Goal: Navigation & Orientation: Find specific page/section

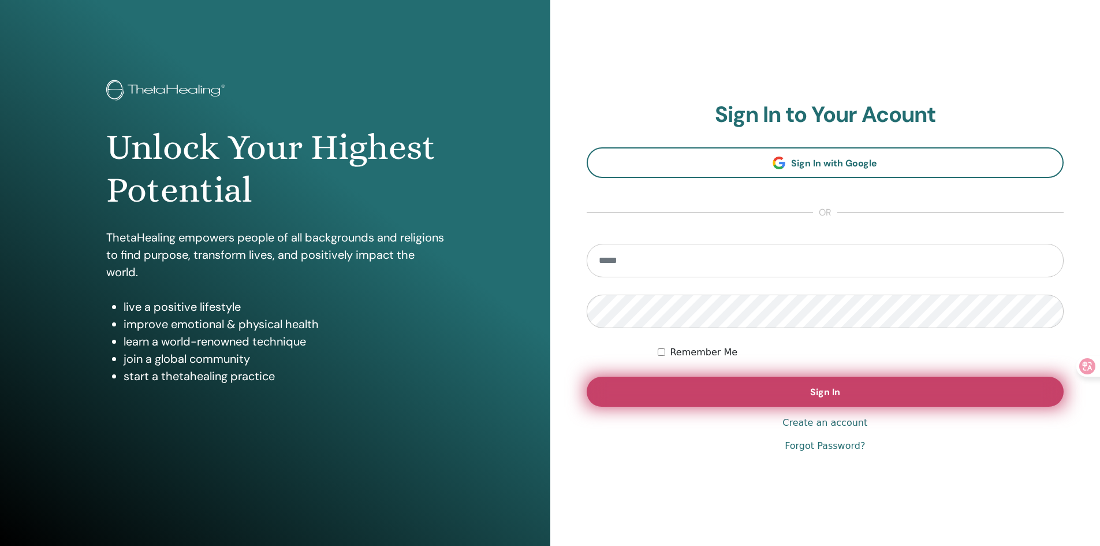
type input "**********"
click at [755, 394] on button "Sign In" at bounding box center [825, 391] width 477 height 30
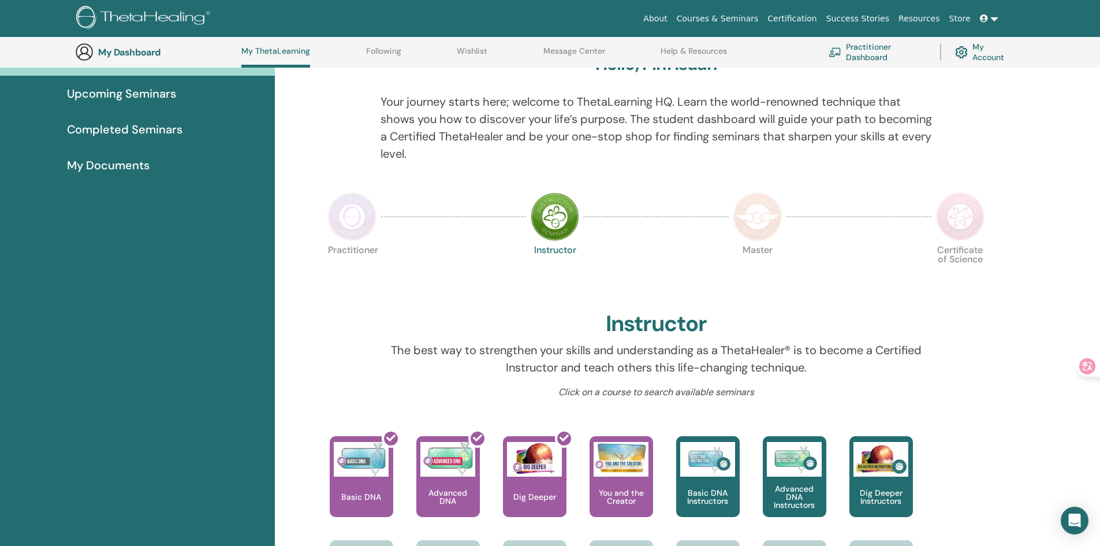
scroll to position [184, 0]
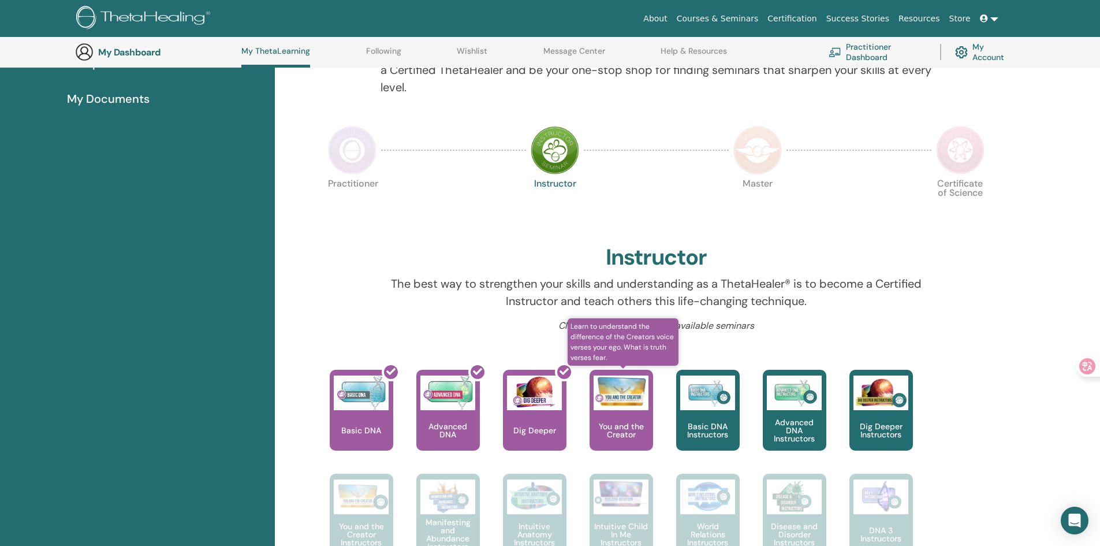
click at [630, 436] on p "You and the Creator" at bounding box center [621, 430] width 64 height 16
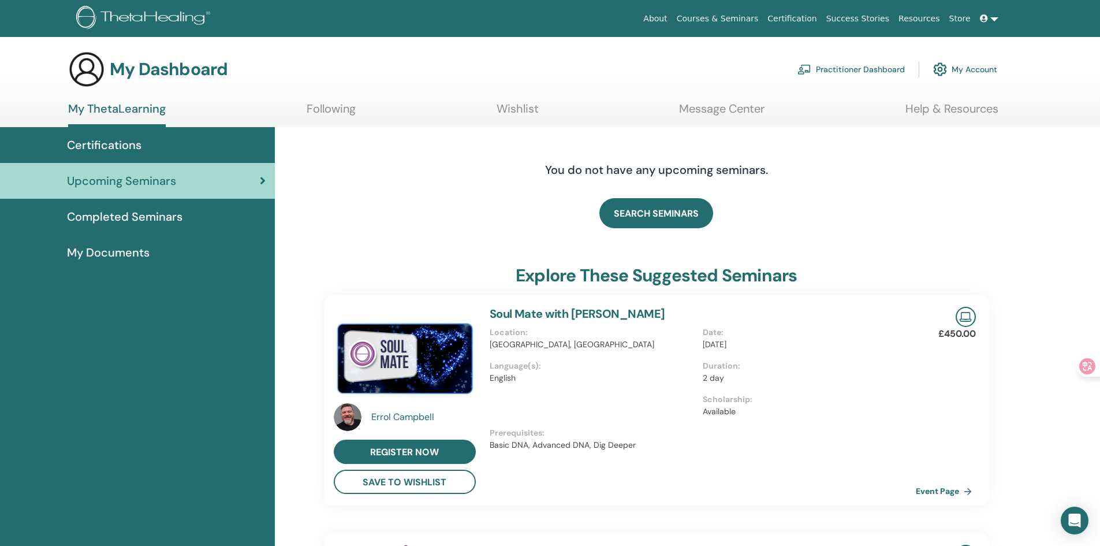
click at [129, 218] on span "Completed Seminars" at bounding box center [124, 216] width 115 height 17
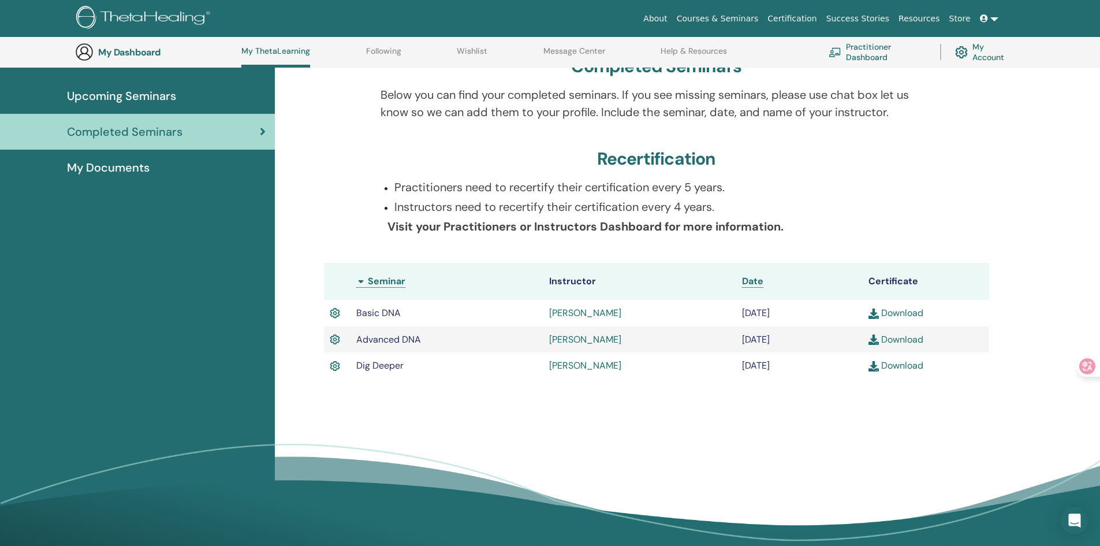
scroll to position [184, 0]
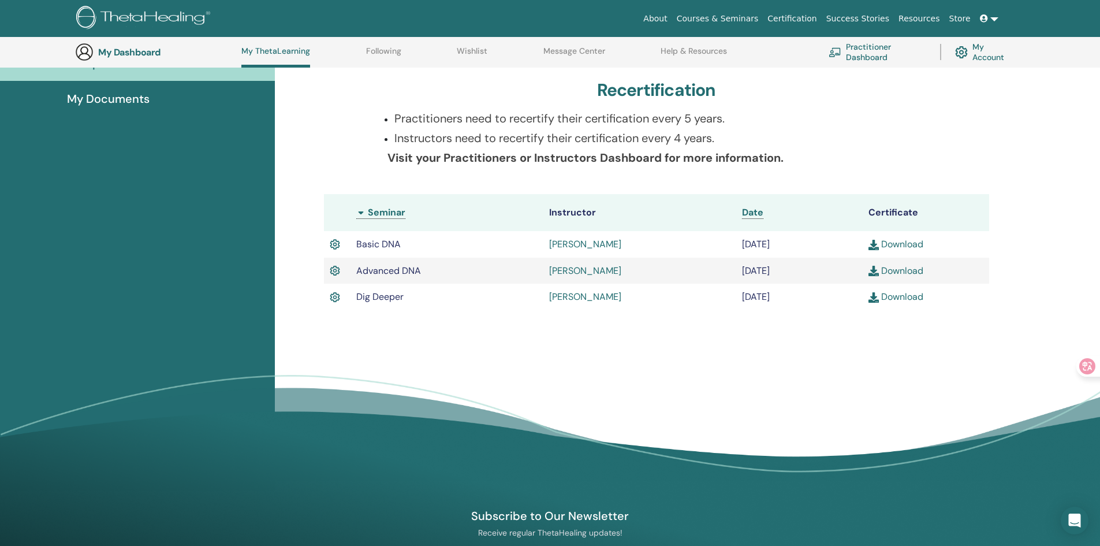
click at [395, 51] on link "Following" at bounding box center [383, 55] width 35 height 18
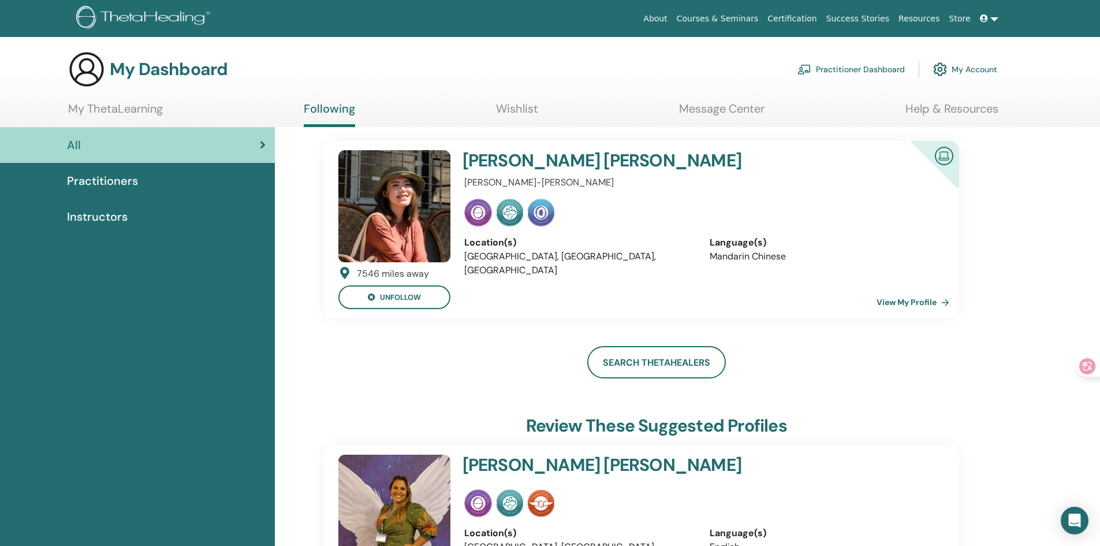
click at [488, 164] on h4 "[PERSON_NAME]" at bounding box center [659, 160] width 395 height 21
click at [103, 185] on span "Practitioners" at bounding box center [102, 180] width 71 height 17
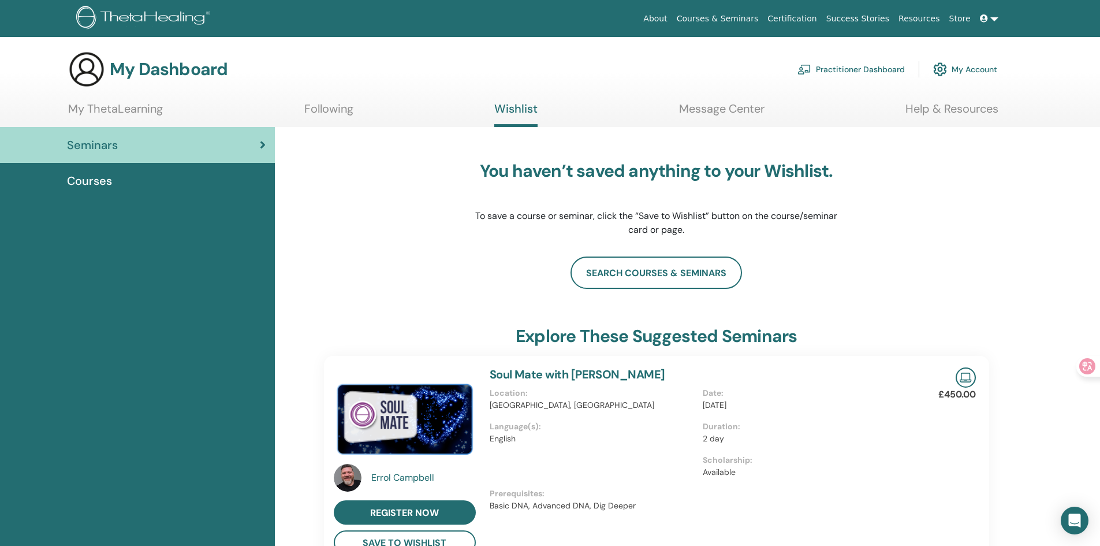
click at [387, 111] on ul "My ThetaLearning Following Wishlist Message Center Help & Resources" at bounding box center [533, 114] width 930 height 25
click at [730, 109] on link "Message Center" at bounding box center [721, 113] width 85 height 23
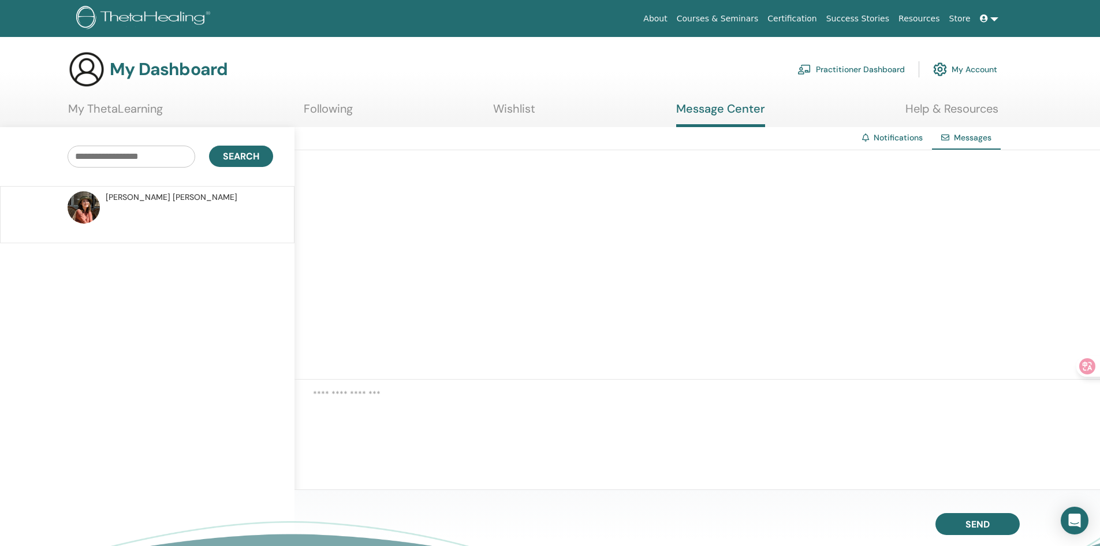
click at [164, 210] on p at bounding box center [189, 220] width 167 height 35
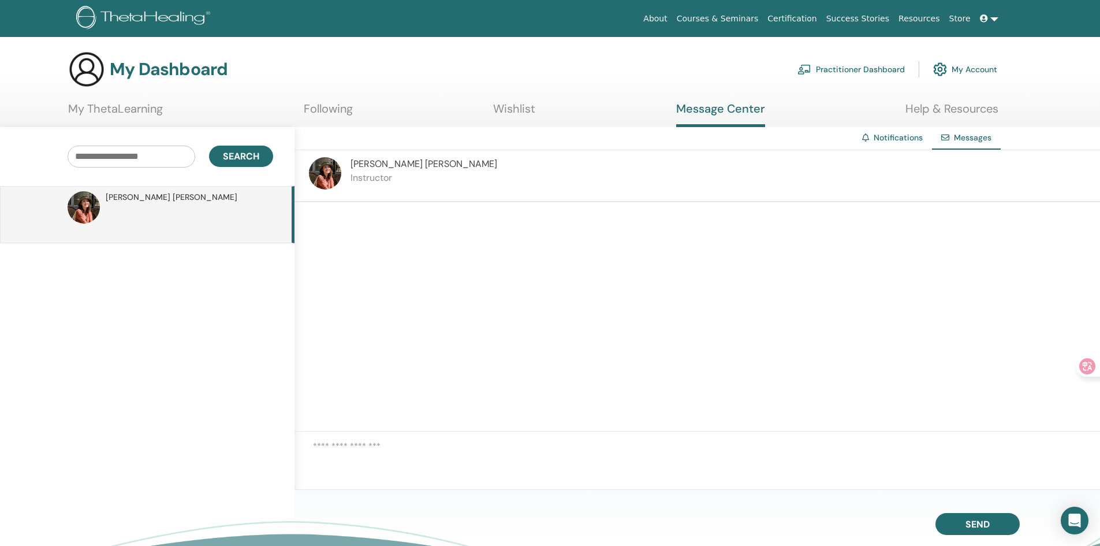
click at [334, 110] on link "Following" at bounding box center [328, 113] width 49 height 23
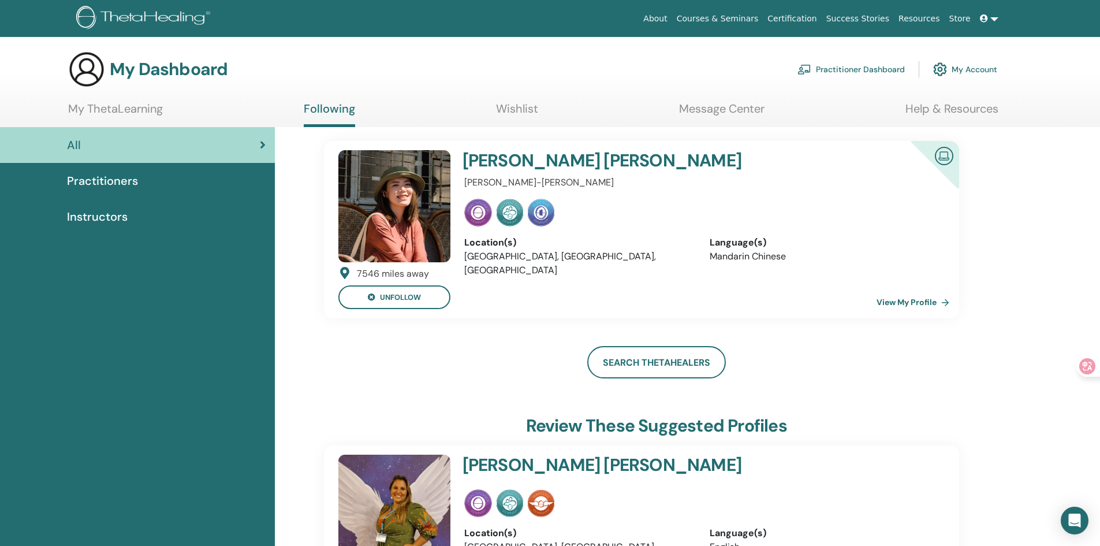
click at [113, 107] on link "My ThetaLearning" at bounding box center [115, 113] width 95 height 23
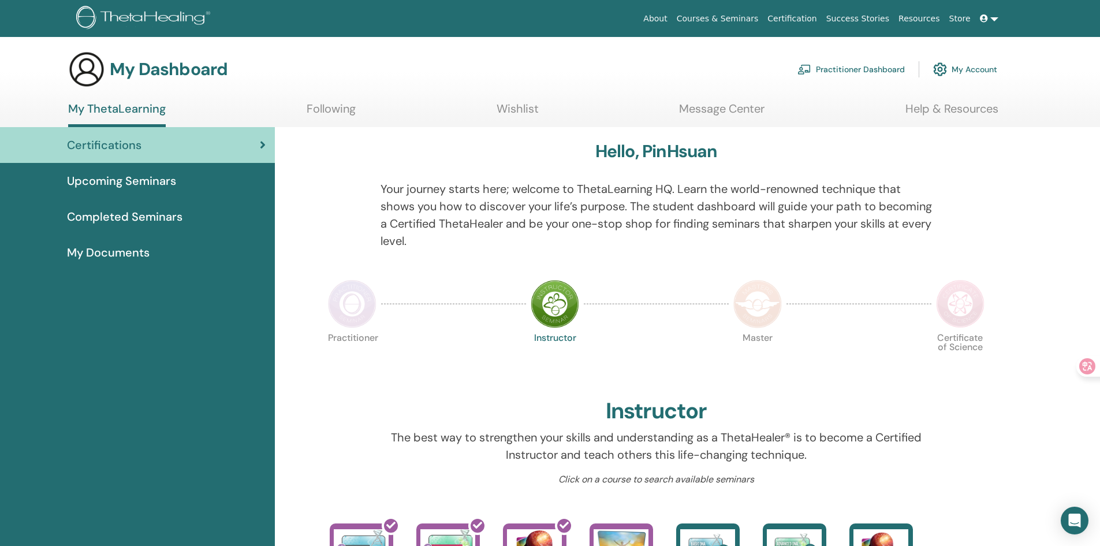
scroll to position [77, 0]
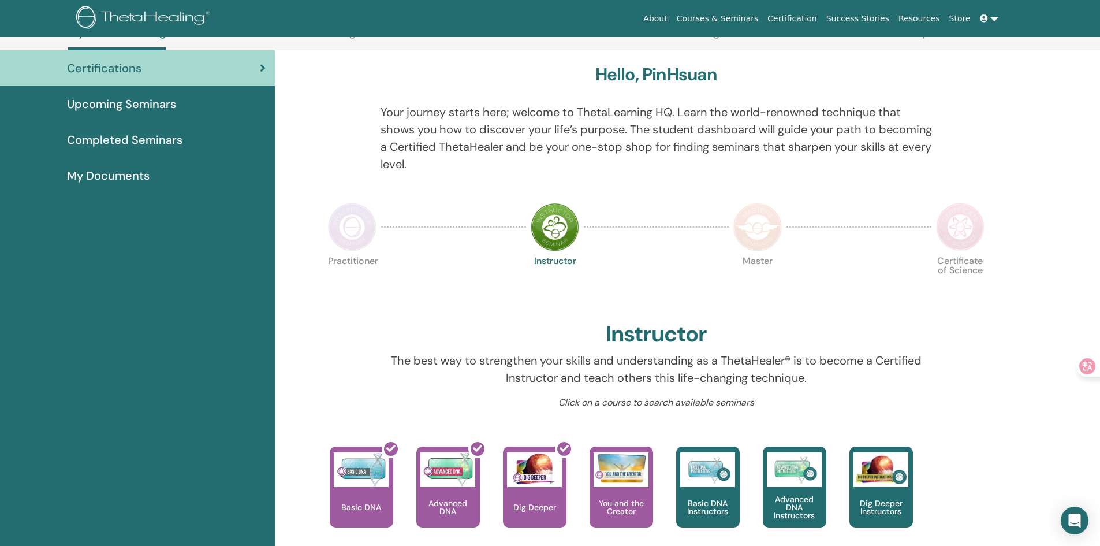
drag, startPoint x: 504, startPoint y: 316, endPoint x: 931, endPoint y: 365, distance: 430.1
click at [931, 365] on p "The best way to strengthen your skills and understanding as a ThetaHealer® is t…" at bounding box center [655, 369] width 551 height 35
click at [1073, 371] on icon at bounding box center [1079, 366] width 12 height 12
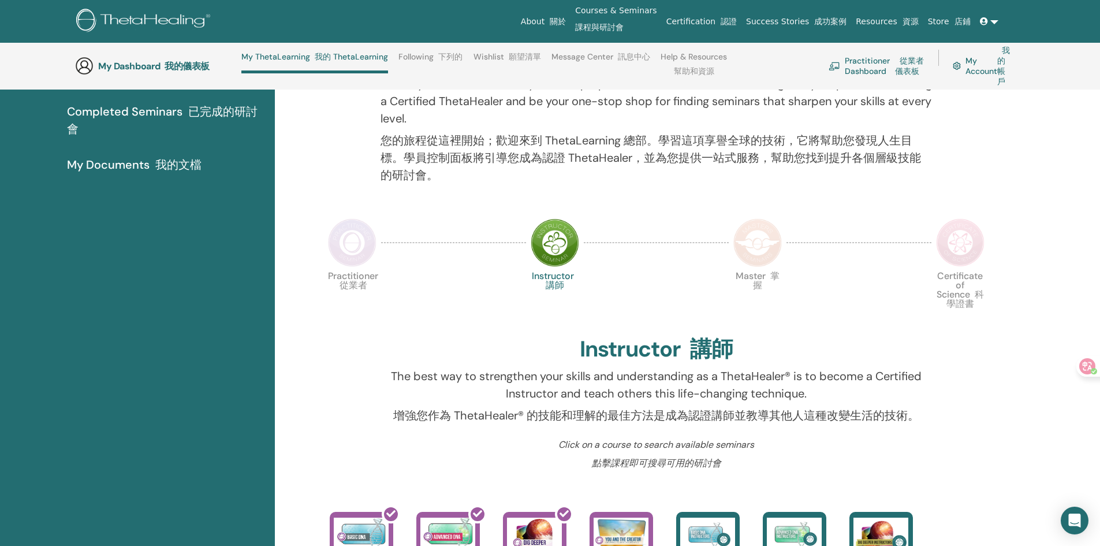
scroll to position [206, 0]
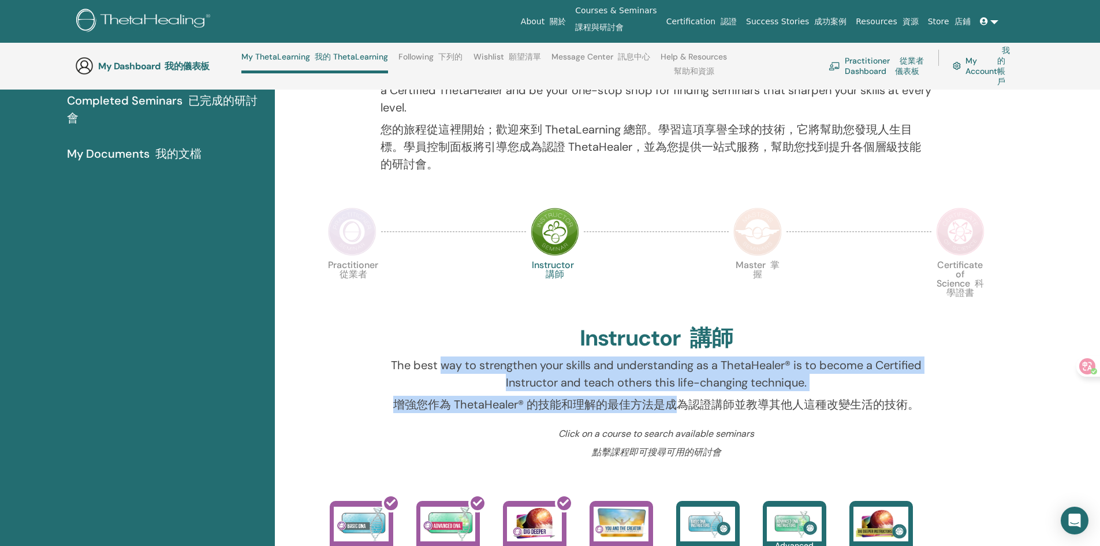
drag, startPoint x: 438, startPoint y: 364, endPoint x: 675, endPoint y: 403, distance: 239.9
click at [675, 403] on p "The best way to strengthen your skills and understanding as a ThetaHealer® is t…" at bounding box center [655, 386] width 551 height 61
click at [676, 404] on font "增強您作為 ThetaHealer® 的技能和理解的最佳方法是成為認證講師並教導其他人這種改變生活的技術。" at bounding box center [656, 404] width 526 height 15
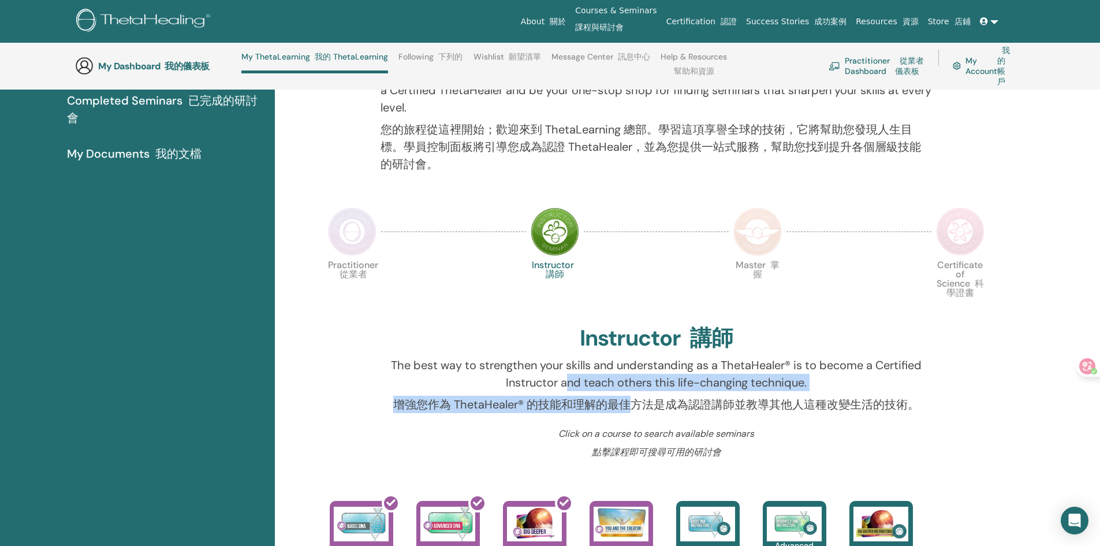
drag, startPoint x: 569, startPoint y: 382, endPoint x: 636, endPoint y: 403, distance: 70.1
click at [636, 403] on p "The best way to strengthen your skills and understanding as a ThetaHealer® is t…" at bounding box center [655, 386] width 551 height 61
click at [667, 390] on p "The best way to strengthen your skills and understanding as a ThetaHealer® is t…" at bounding box center [655, 386] width 551 height 61
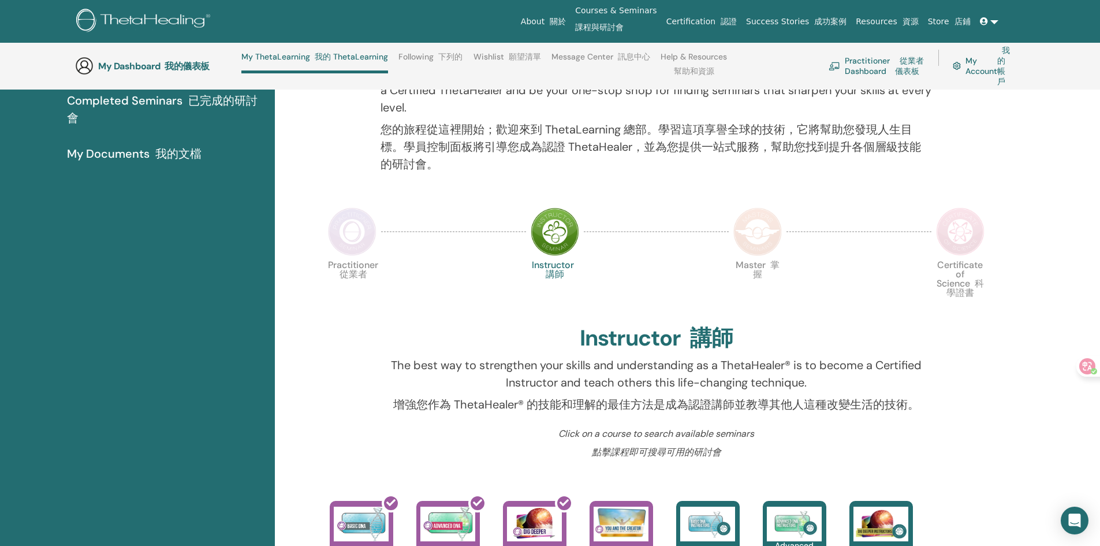
click at [964, 244] on img at bounding box center [960, 231] width 48 height 48
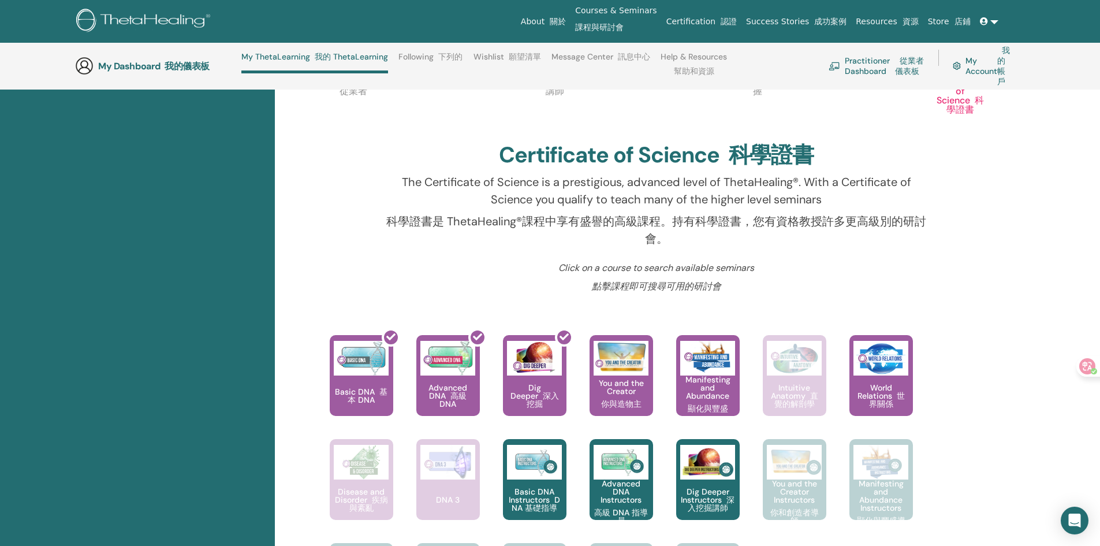
scroll to position [475, 0]
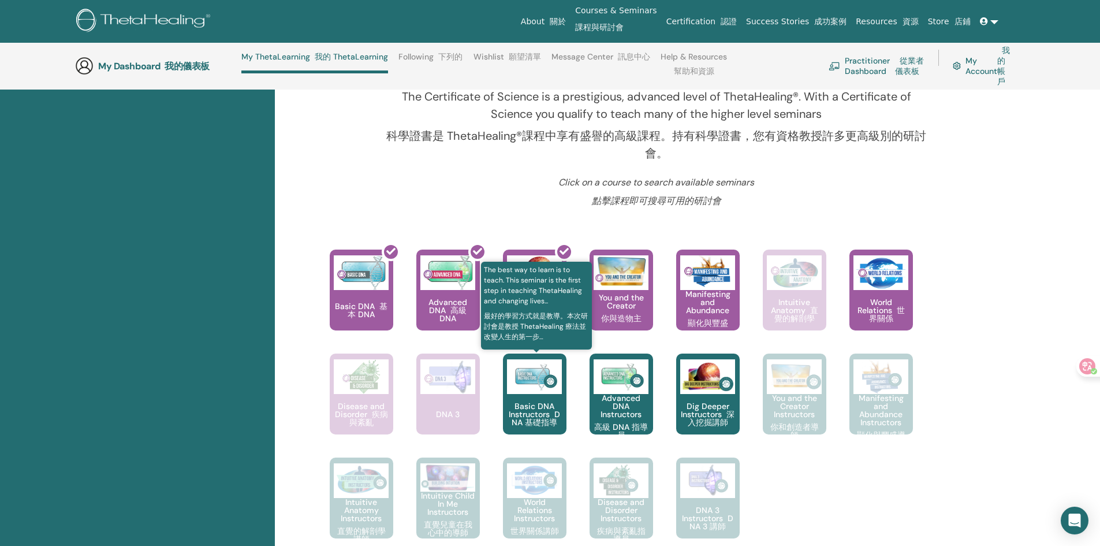
click at [535, 418] on font "DNA 基礎指導" at bounding box center [536, 418] width 48 height 18
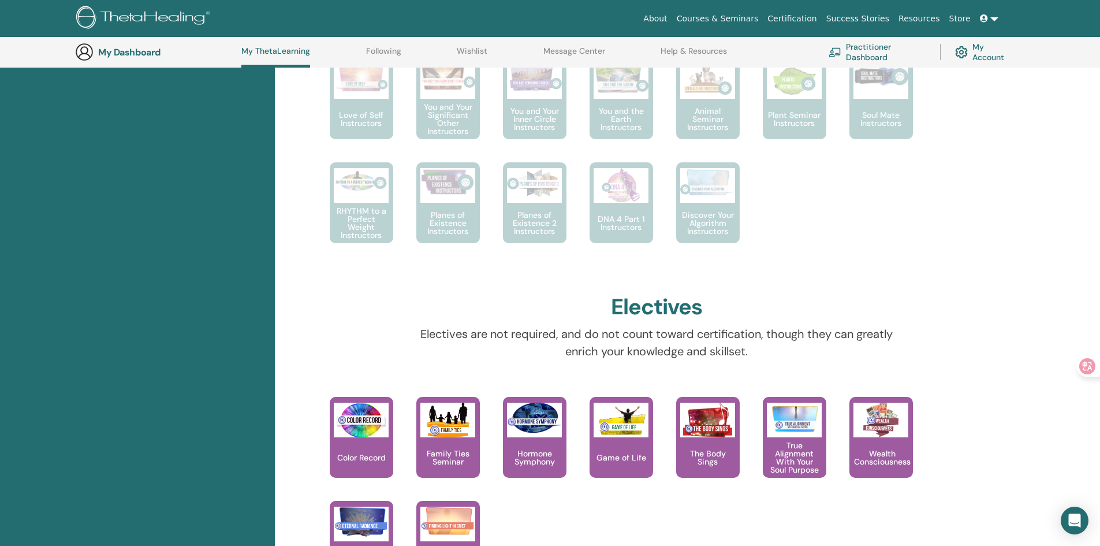
scroll to position [395, 0]
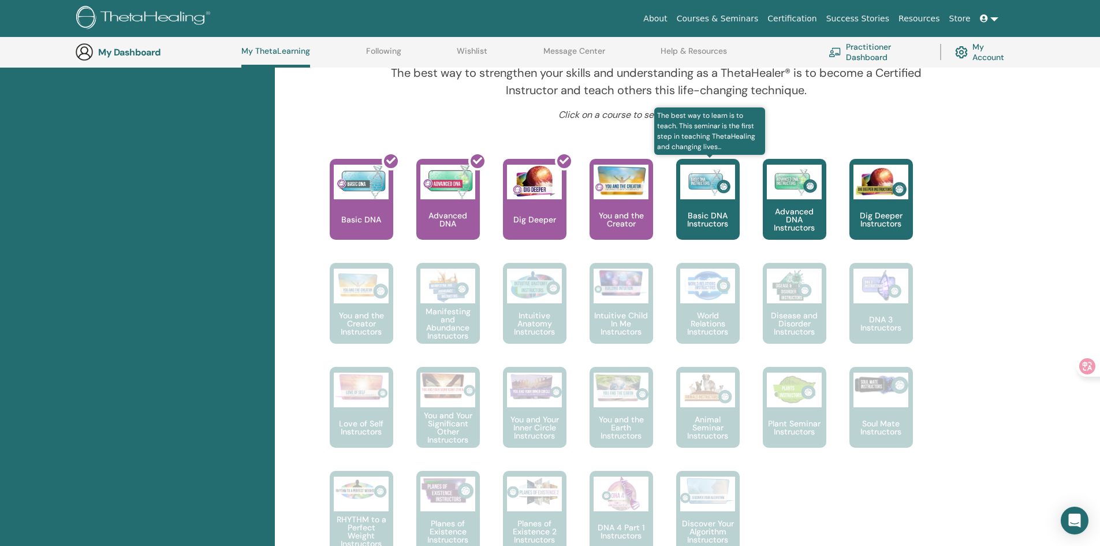
click at [707, 226] on p "Basic DNA Instructors" at bounding box center [708, 219] width 64 height 16
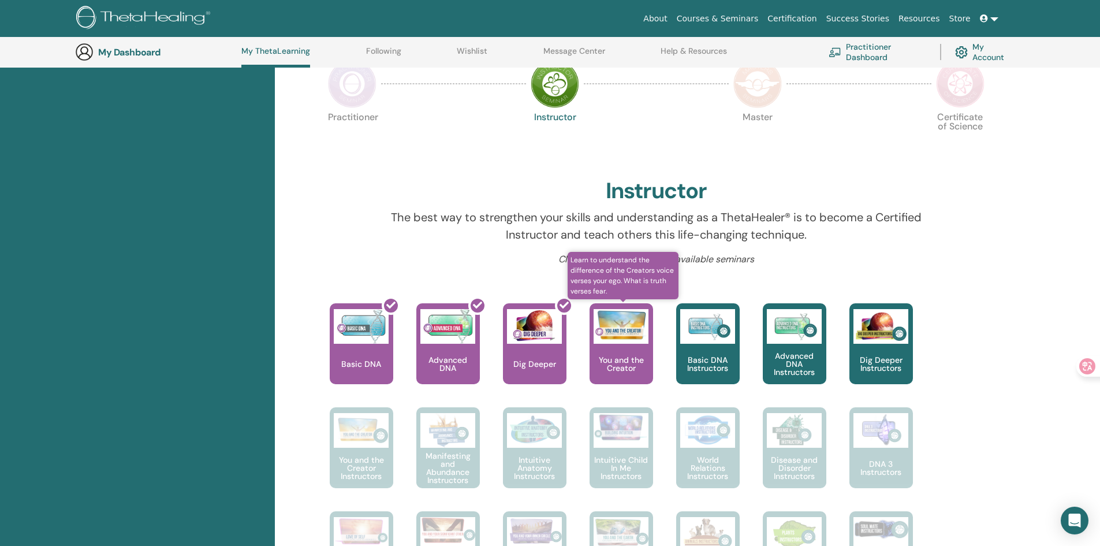
scroll to position [262, 0]
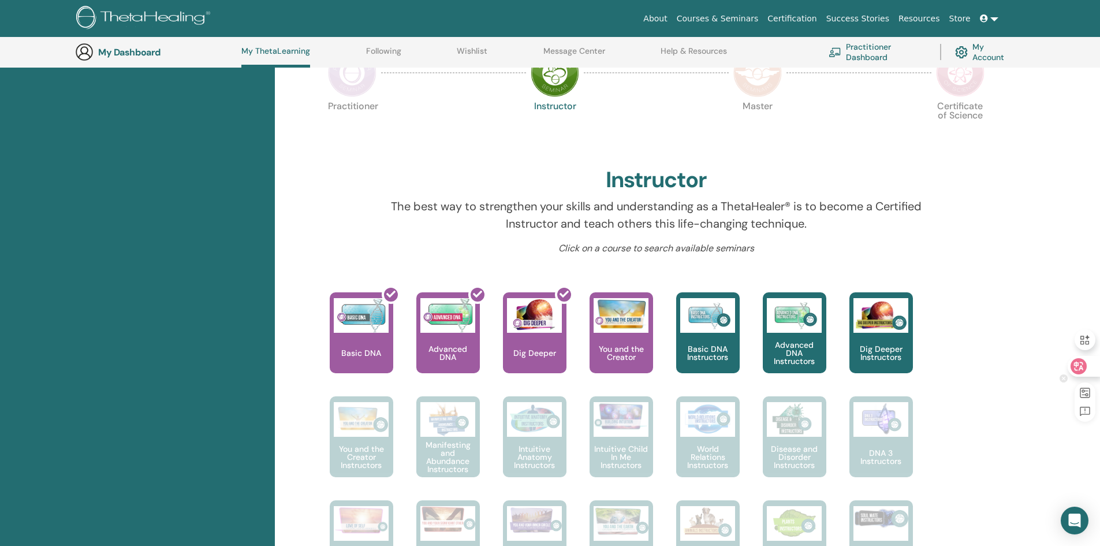
drag, startPoint x: 1080, startPoint y: 371, endPoint x: 1065, endPoint y: 368, distance: 16.0
click at [1080, 371] on icon at bounding box center [1079, 366] width 12 height 12
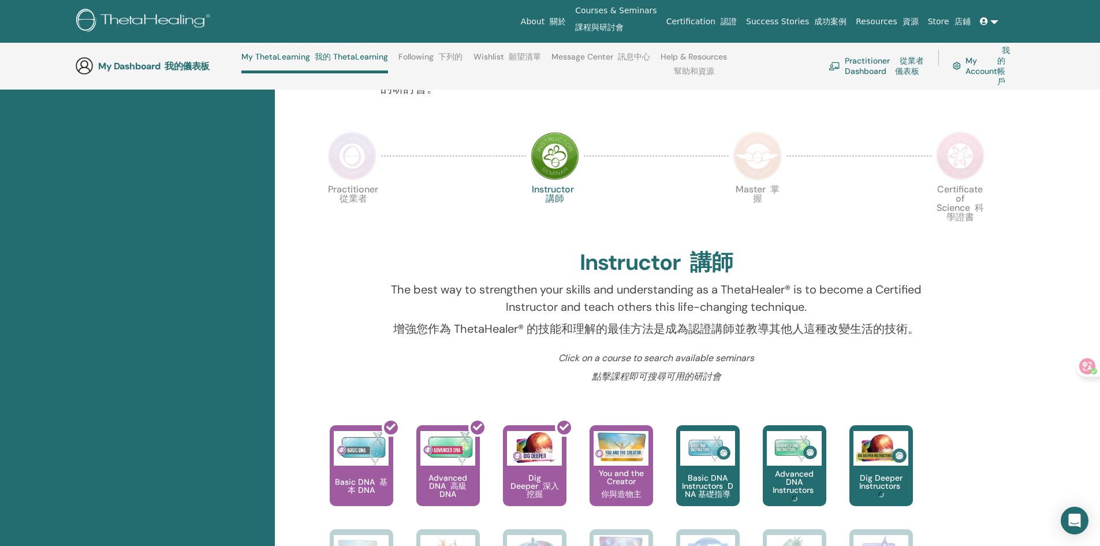
scroll to position [283, 0]
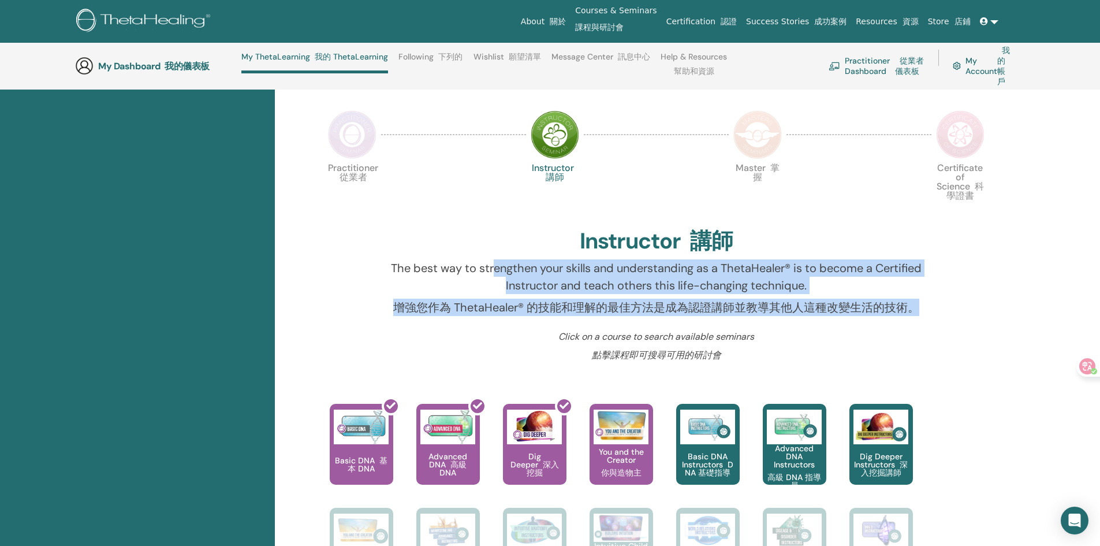
drag, startPoint x: 493, startPoint y: 265, endPoint x: 658, endPoint y: 330, distance: 177.5
click at [657, 327] on div "The best way to strengthen your skills and understanding as a ThetaHealer® is t…" at bounding box center [656, 294] width 569 height 70
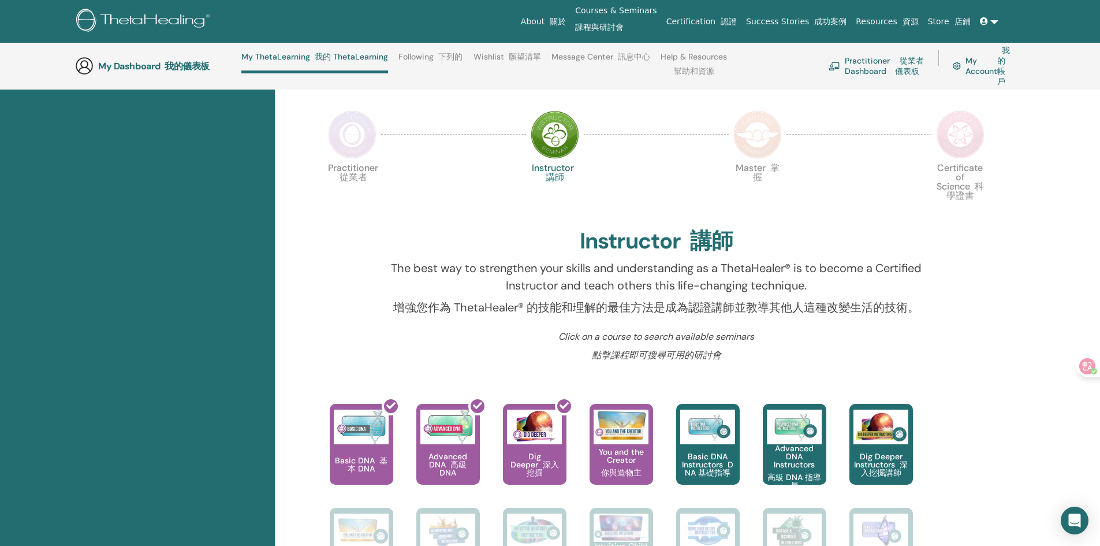
click at [660, 374] on div "Click on a course to search available seminars 點擊課程即可搜尋可用的研討會" at bounding box center [656, 353] width 569 height 46
drag, startPoint x: 654, startPoint y: 356, endPoint x: 696, endPoint y: 359, distance: 42.9
click at [696, 359] on font "點擊課程即可搜尋可用的研討會" at bounding box center [656, 355] width 129 height 12
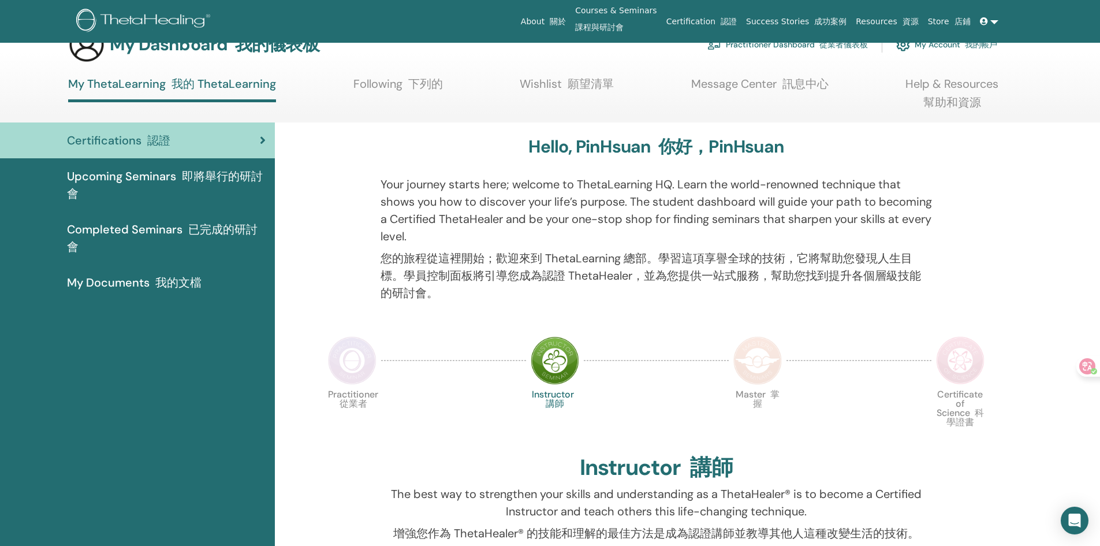
scroll to position [0, 0]
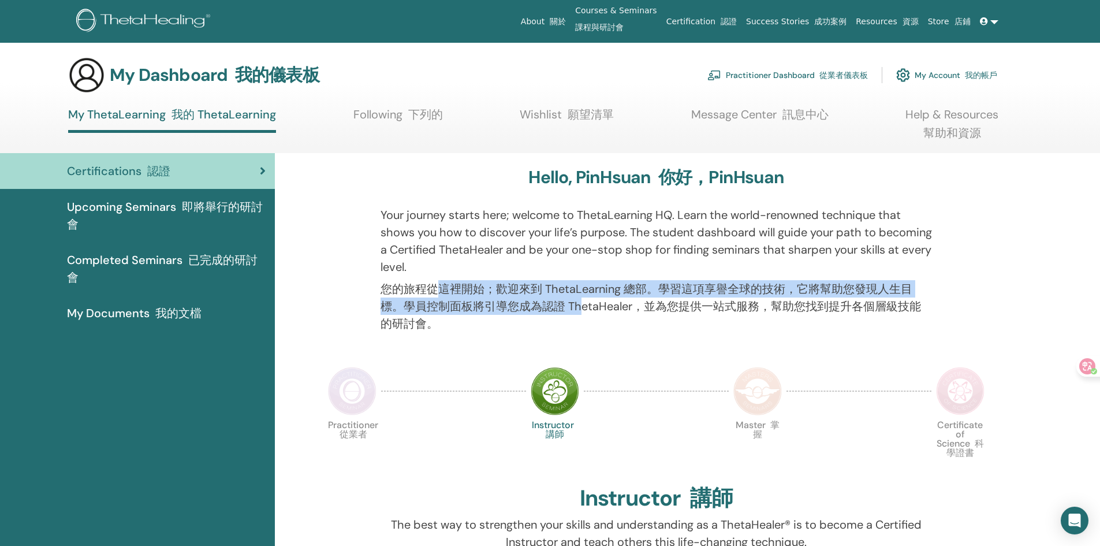
drag, startPoint x: 476, startPoint y: 292, endPoint x: 579, endPoint y: 311, distance: 103.8
click at [579, 311] on font "您的旅程從這裡開始；歡迎來到 ThetaLearning 總部。學習這項享譽全球的技術，它將幫助您發現人生目標。學員控制面板將引導您成為認證 ThetaHea…" at bounding box center [650, 306] width 540 height 50
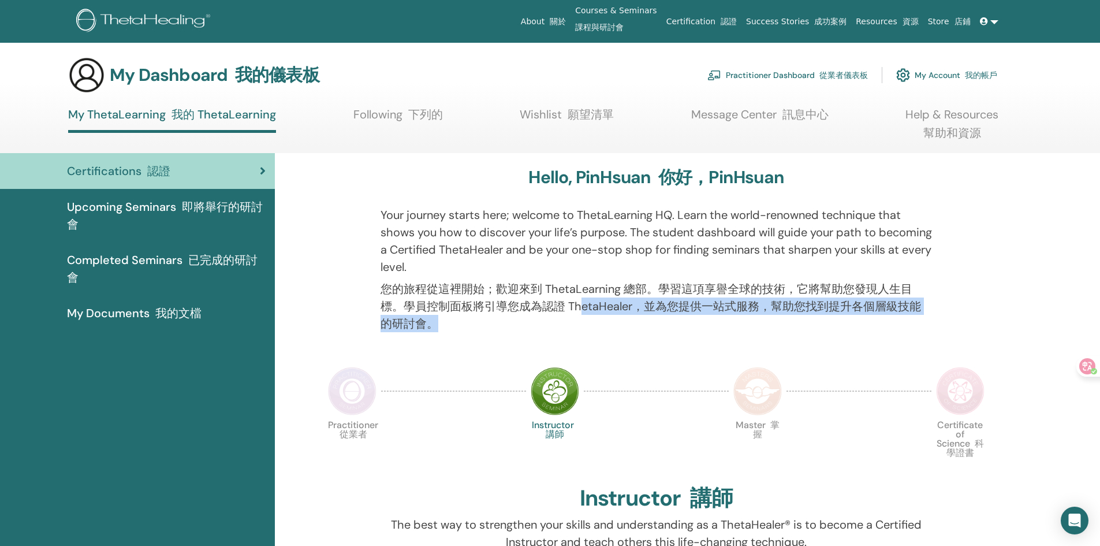
drag, startPoint x: 581, startPoint y: 297, endPoint x: 589, endPoint y: 316, distance: 19.9
click at [589, 316] on font "您的旅程從這裡開始；歡迎來到 ThetaLearning 總部。學習這項享譽全球的技術，它將幫助您發現人生目標。學員控制面板將引導您成為認證 ThetaHea…" at bounding box center [655, 306] width 551 height 52
drag, startPoint x: 559, startPoint y: 303, endPoint x: 652, endPoint y: 318, distance: 93.6
click at [652, 318] on font "您的旅程從這裡開始；歡迎來到 ThetaLearning 總部。學習這項享譽全球的技術，它將幫助您發現人生目標。學員控制面板將引導您成為認證 ThetaHea…" at bounding box center [655, 306] width 551 height 52
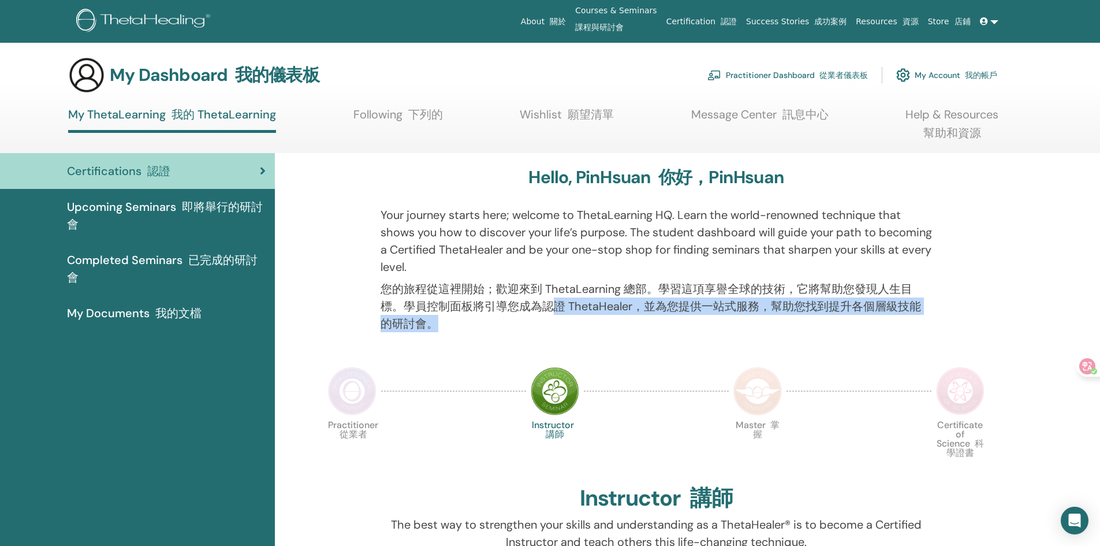
click at [652, 318] on font "您的旅程從這裡開始；歡迎來到 ThetaLearning 總部。學習這項享譽全球的技術，它將幫助您發現人生目標。學員控制面板將引導您成為認證 ThetaHea…" at bounding box center [655, 306] width 551 height 52
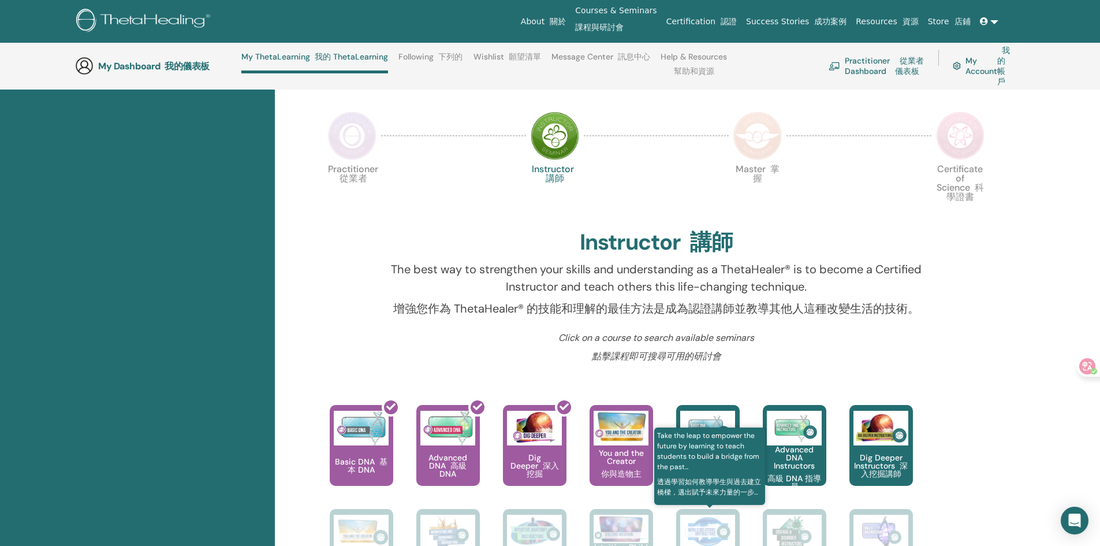
scroll to position [124, 0]
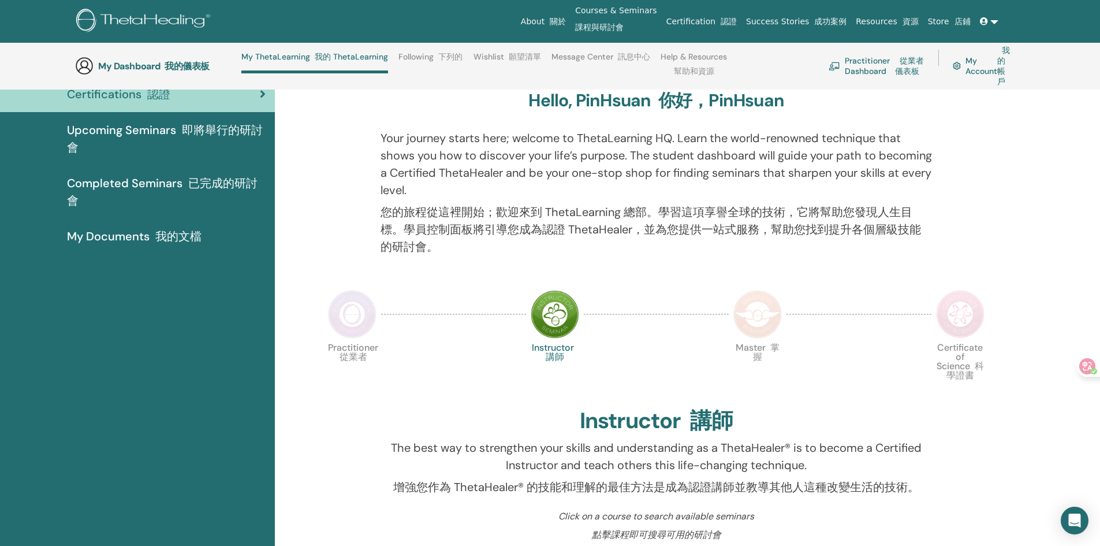
click at [868, 72] on link "Practitioner Dashboard 從業者儀表板" at bounding box center [877, 66] width 96 height 42
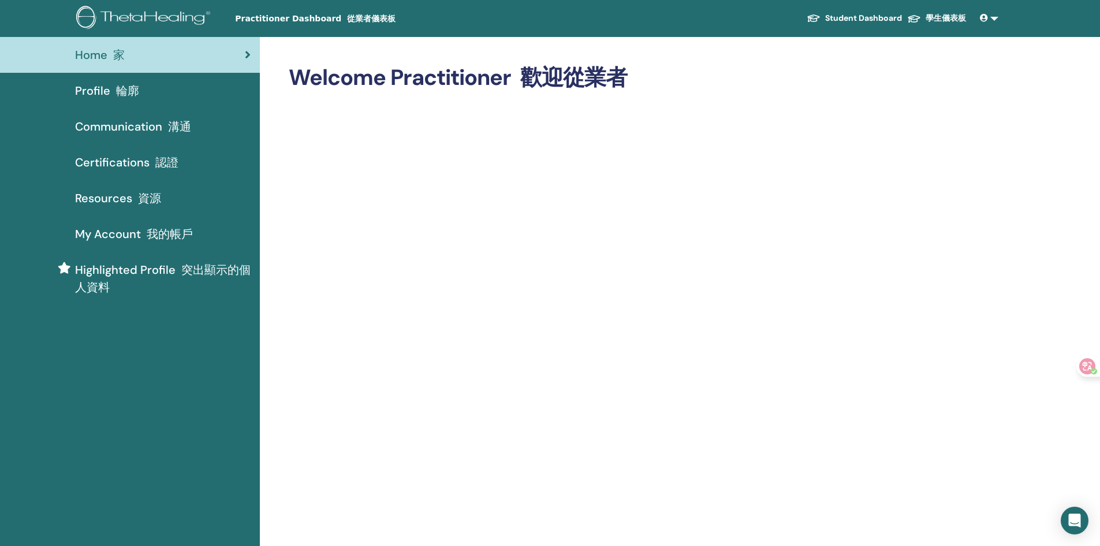
click at [98, 88] on span "Profile 輪廓" at bounding box center [107, 90] width 64 height 17
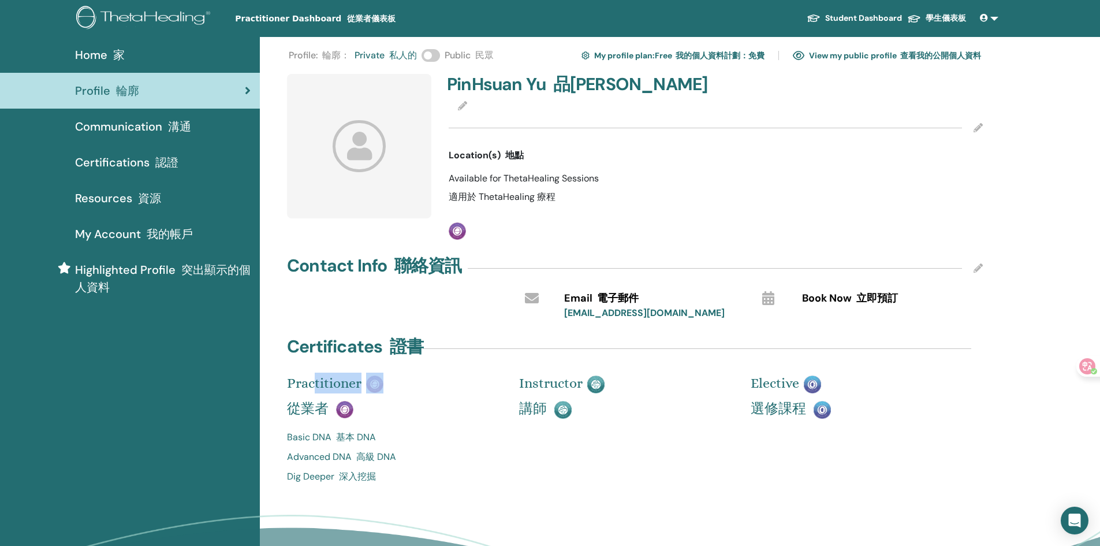
drag, startPoint x: 311, startPoint y: 382, endPoint x: 389, endPoint y: 388, distance: 77.6
click at [389, 388] on p "Practitioner 從業者" at bounding box center [394, 397] width 215 height 51
click at [458, 413] on p "Practitioner 從業者" at bounding box center [394, 397] width 215 height 51
drag, startPoint x: 481, startPoint y: 180, endPoint x: 580, endPoint y: 200, distance: 100.8
click at [580, 200] on div "Available for ThetaHealing Sessions 適用於 ThetaHealing 療程" at bounding box center [716, 189] width 534 height 37
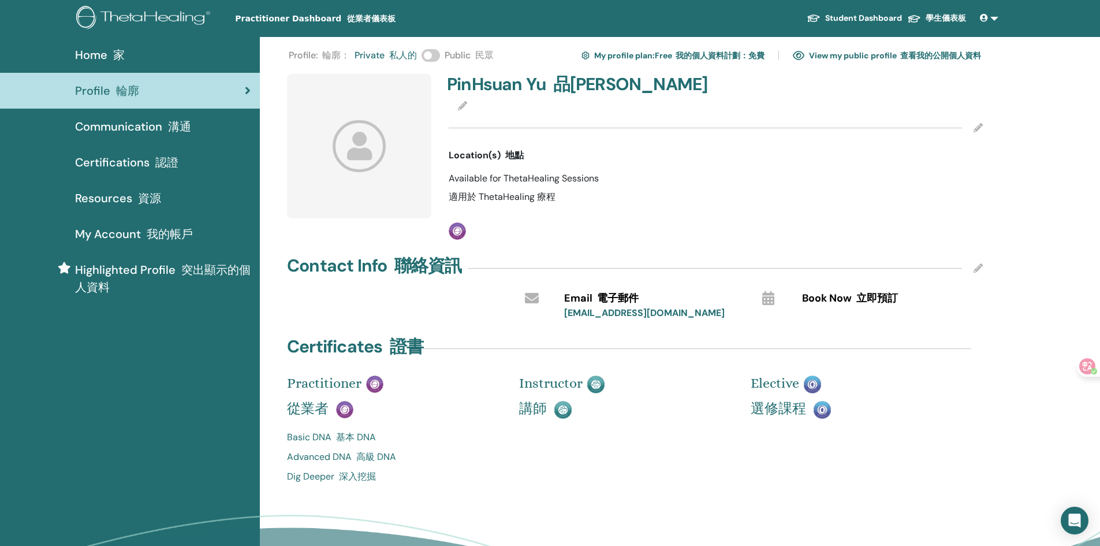
click at [580, 200] on div "Available for ThetaHealing Sessions 適用於 ThetaHealing 療程" at bounding box center [716, 189] width 534 height 37
drag, startPoint x: 464, startPoint y: 180, endPoint x: 591, endPoint y: 193, distance: 127.7
click at [583, 187] on div "Available for ThetaHealing Sessions 適用於 ThetaHealing 療程" at bounding box center [716, 189] width 534 height 37
click at [611, 213] on div "PinHsuan Yu 品宣宇 Location(s) 地點 Available for ThetaHealing Sessions 適用於 ThetaHea…" at bounding box center [716, 157] width 548 height 166
click at [154, 126] on span "Communication 溝通" at bounding box center [133, 126] width 116 height 17
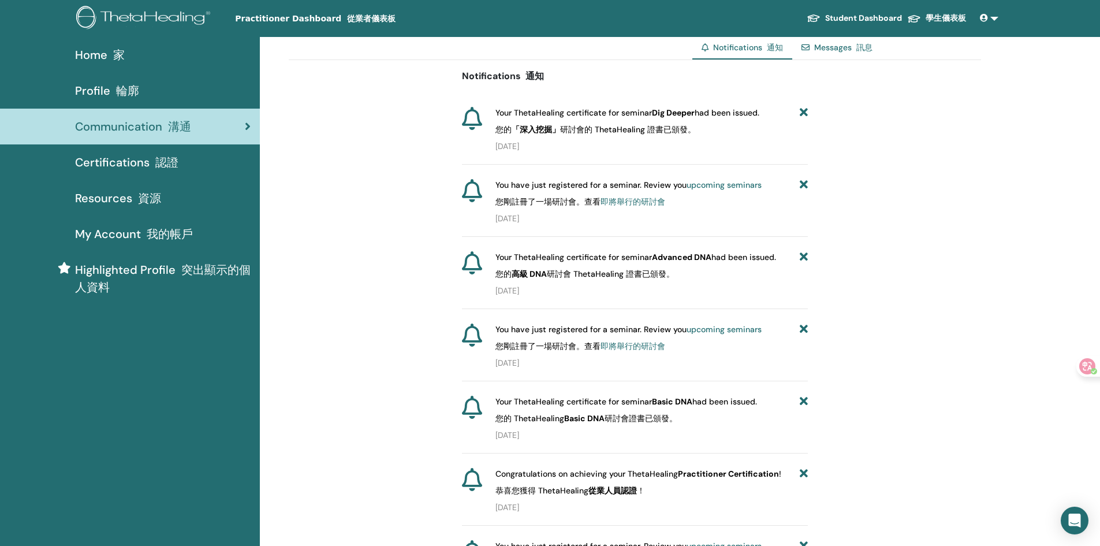
click at [139, 10] on img at bounding box center [145, 19] width 138 height 26
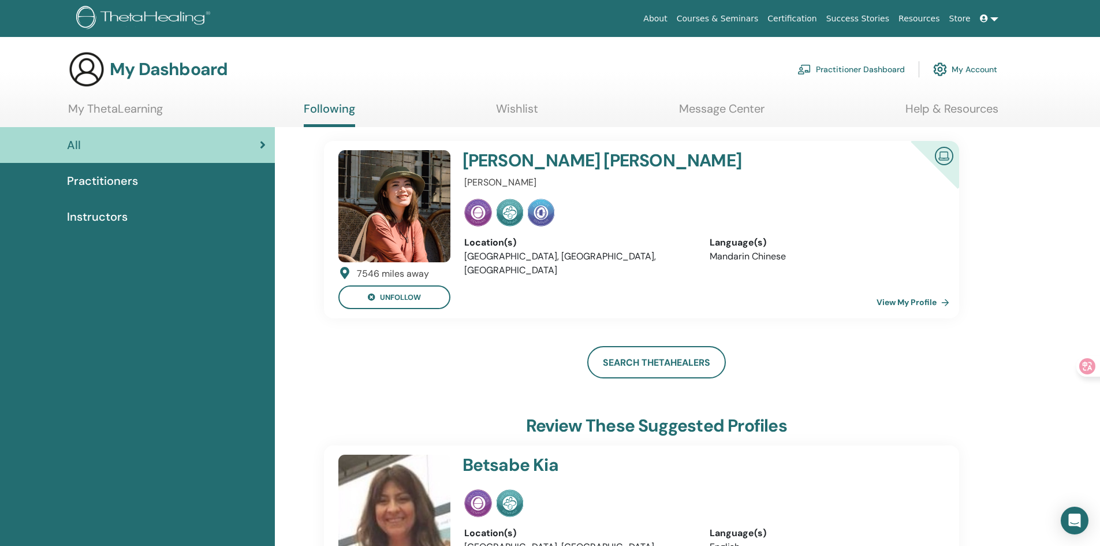
click at [505, 165] on h4 "[PERSON_NAME]" at bounding box center [659, 160] width 395 height 21
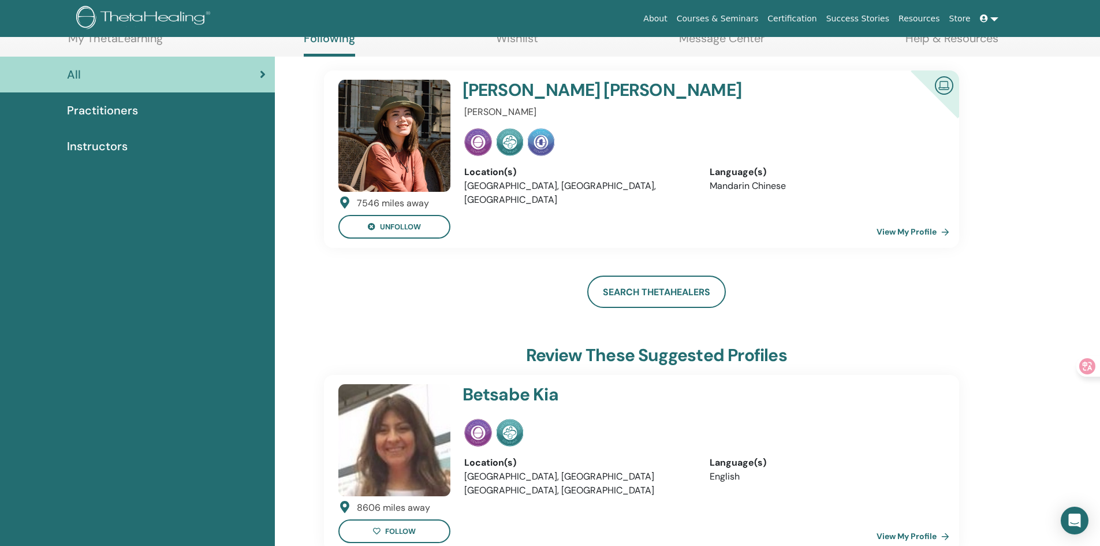
scroll to position [77, 0]
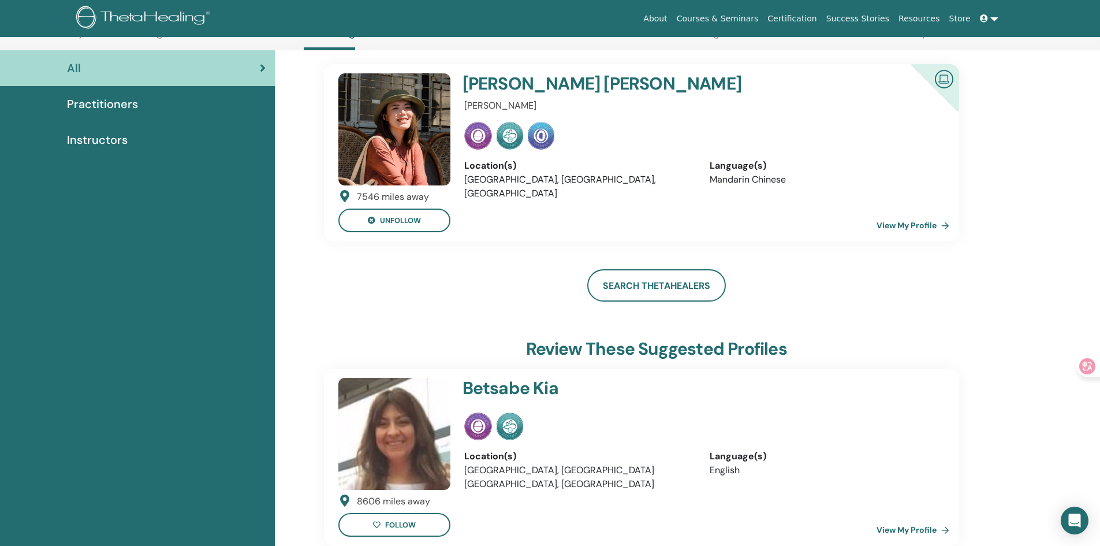
click at [885, 223] on link "View My Profile" at bounding box center [914, 225] width 77 height 23
